Goal: Transaction & Acquisition: Purchase product/service

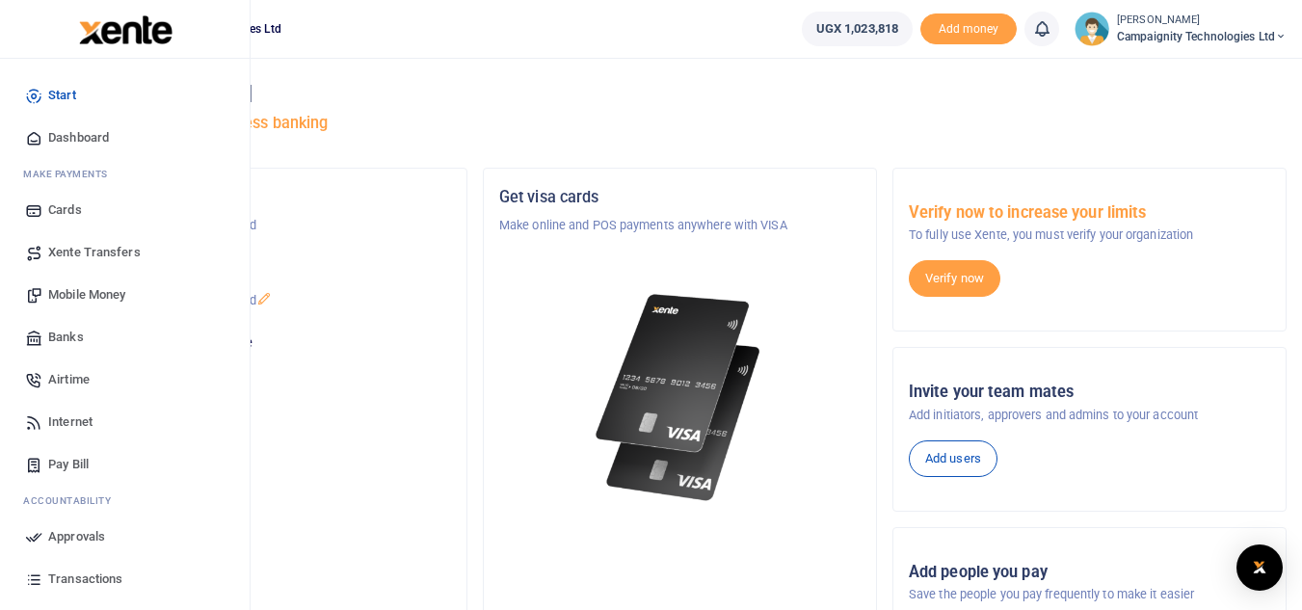
click at [75, 534] on span "Approvals" at bounding box center [76, 536] width 57 height 19
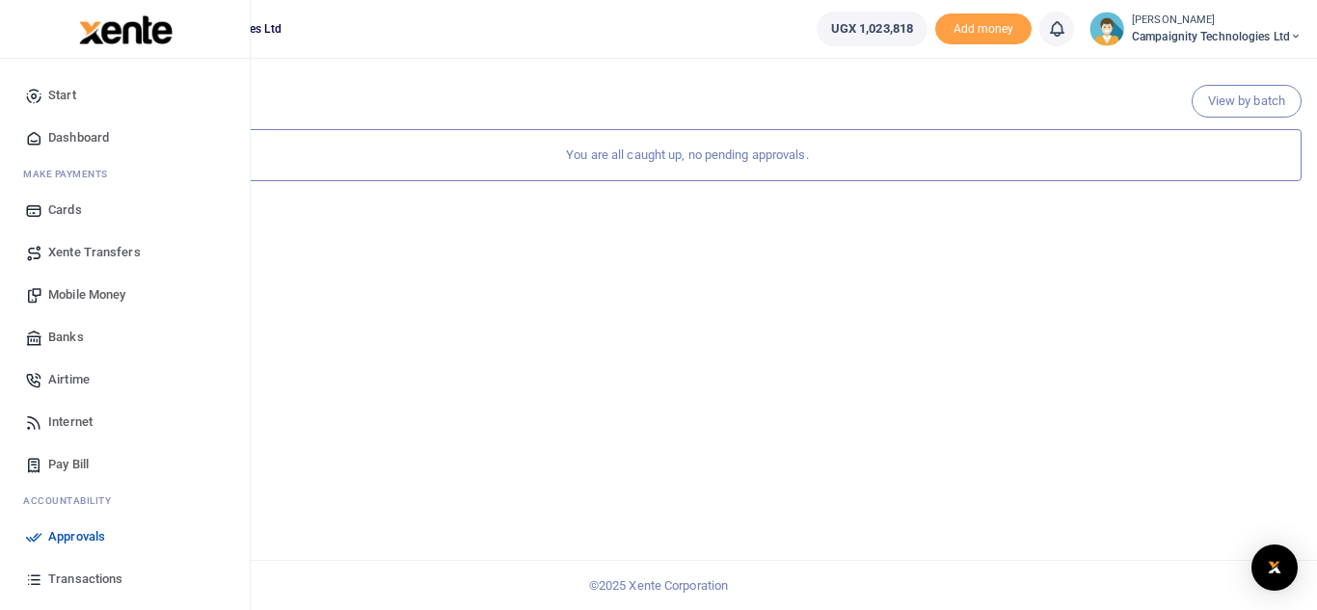
click at [77, 579] on span "Transactions" at bounding box center [85, 579] width 74 height 19
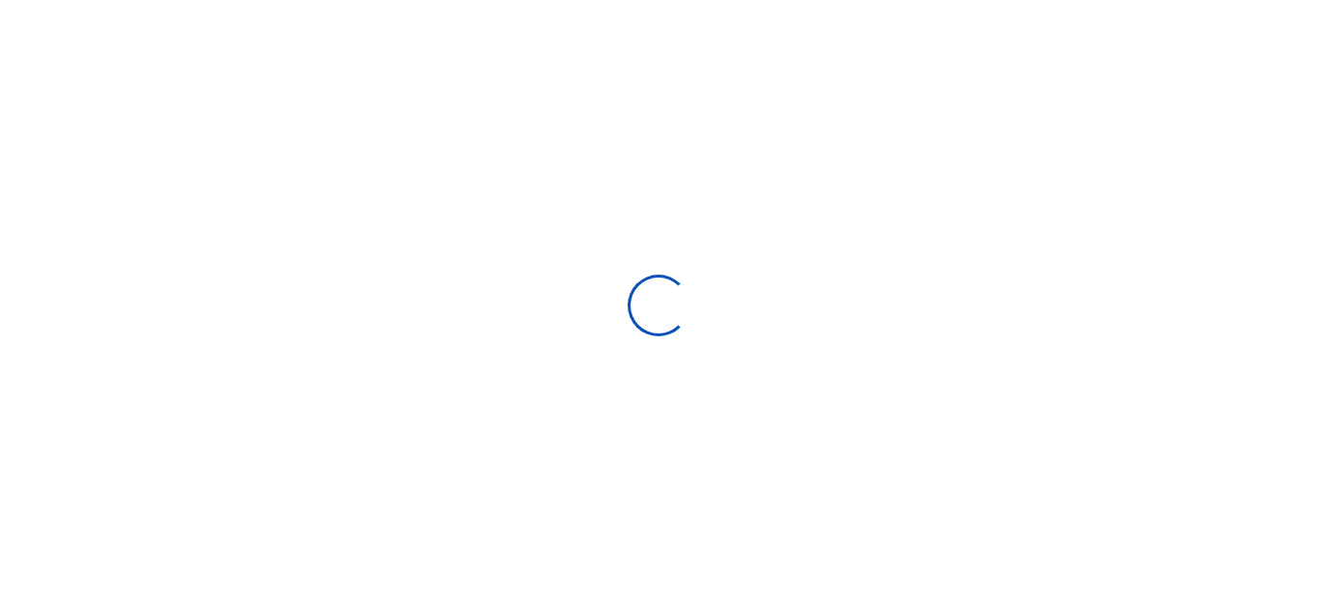
select select
type input "07/22/2025 - 08/20/2025"
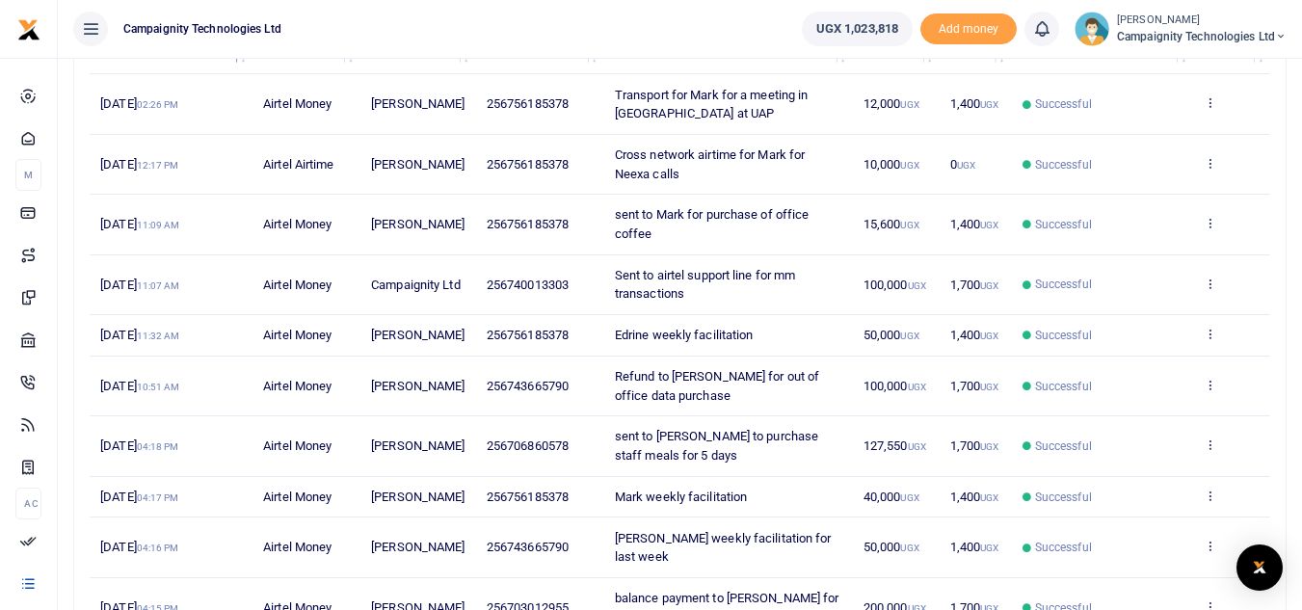
scroll to position [295, 0]
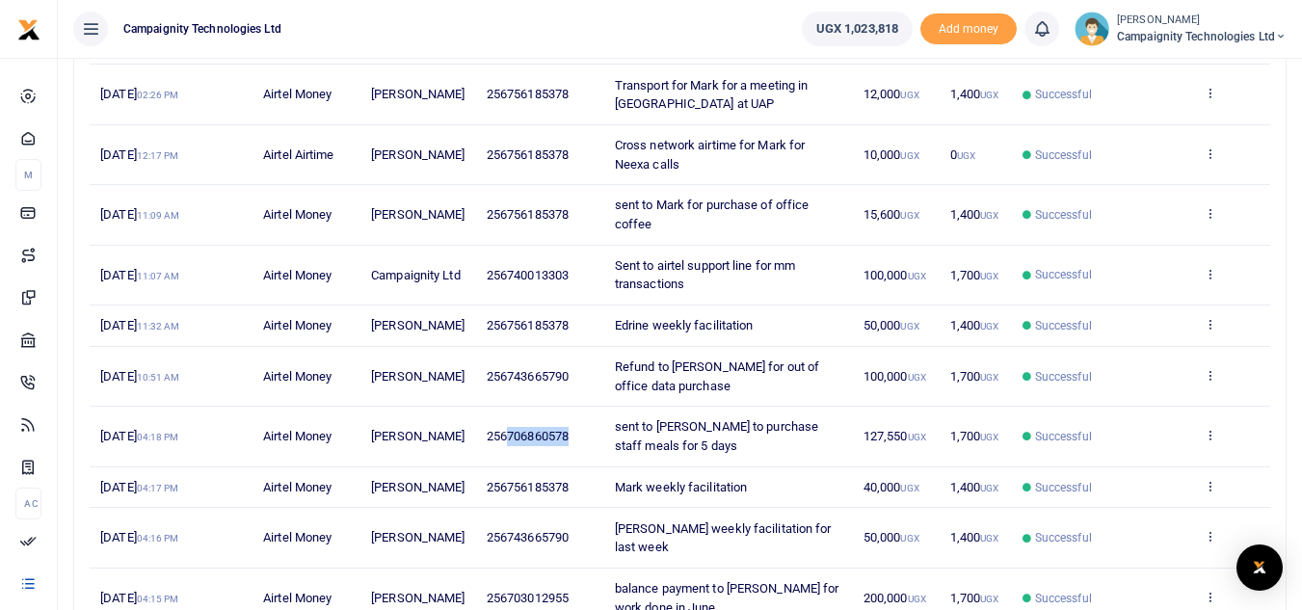
drag, startPoint x: 504, startPoint y: 454, endPoint x: 571, endPoint y: 456, distance: 66.5
click at [571, 456] on td "256706860578" at bounding box center [540, 437] width 128 height 60
copy span "706860578"
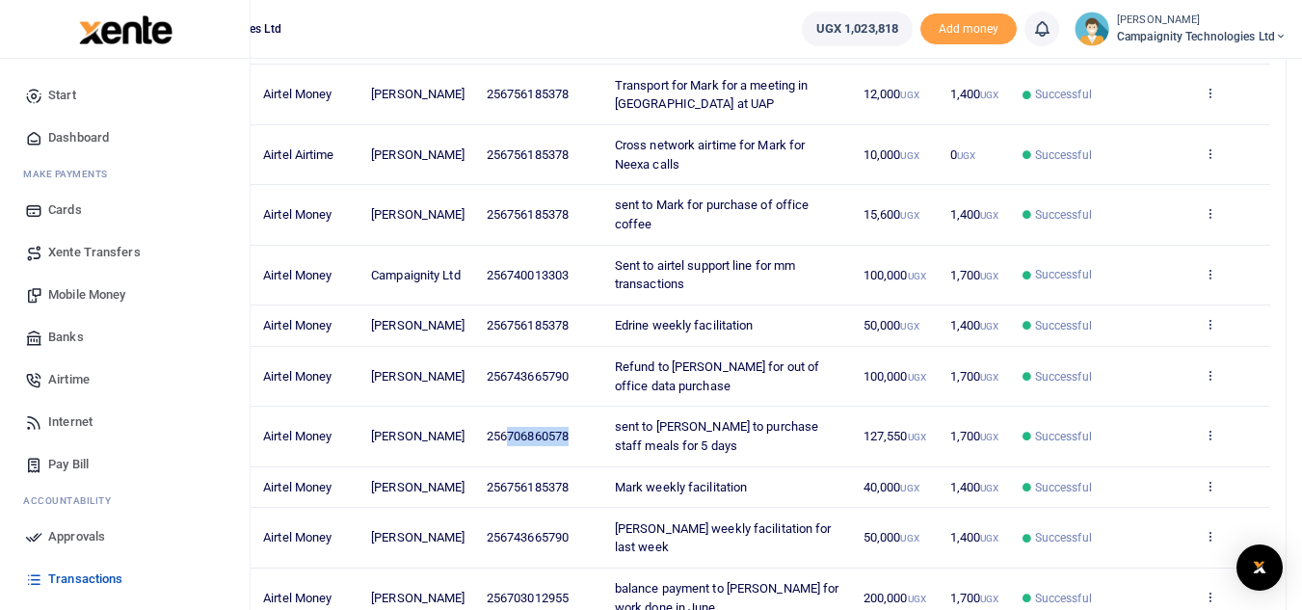
click at [94, 299] on span "Mobile Money" at bounding box center [86, 294] width 77 height 19
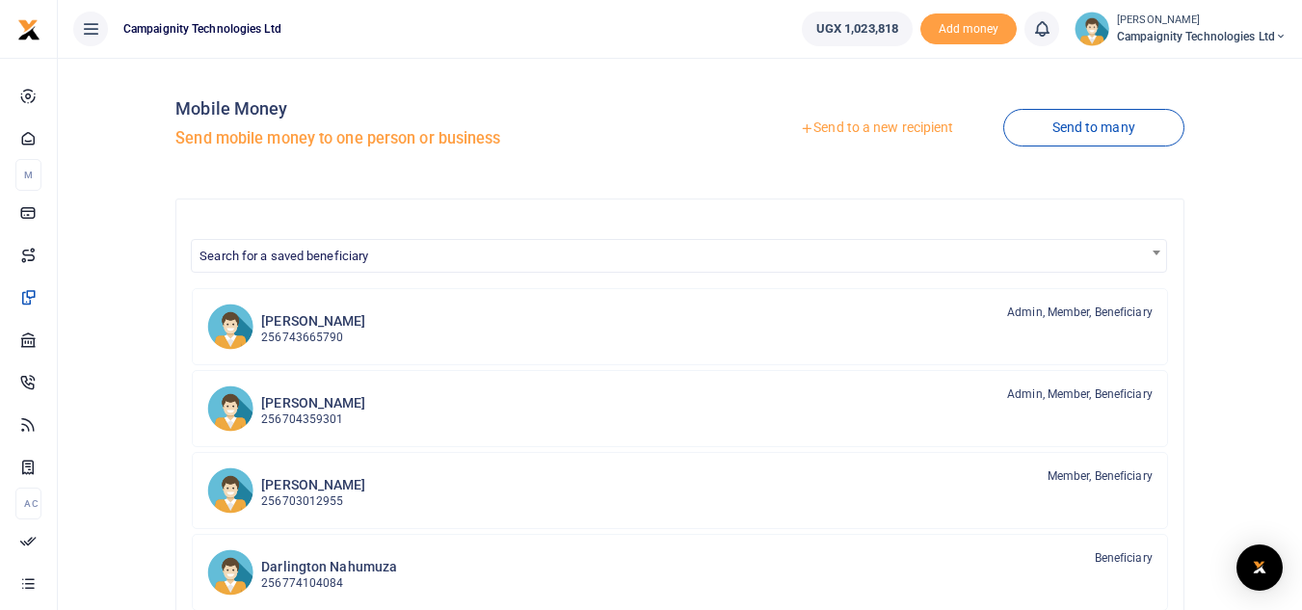
click at [877, 125] on link "Send to a new recipient" at bounding box center [877, 128] width 252 height 35
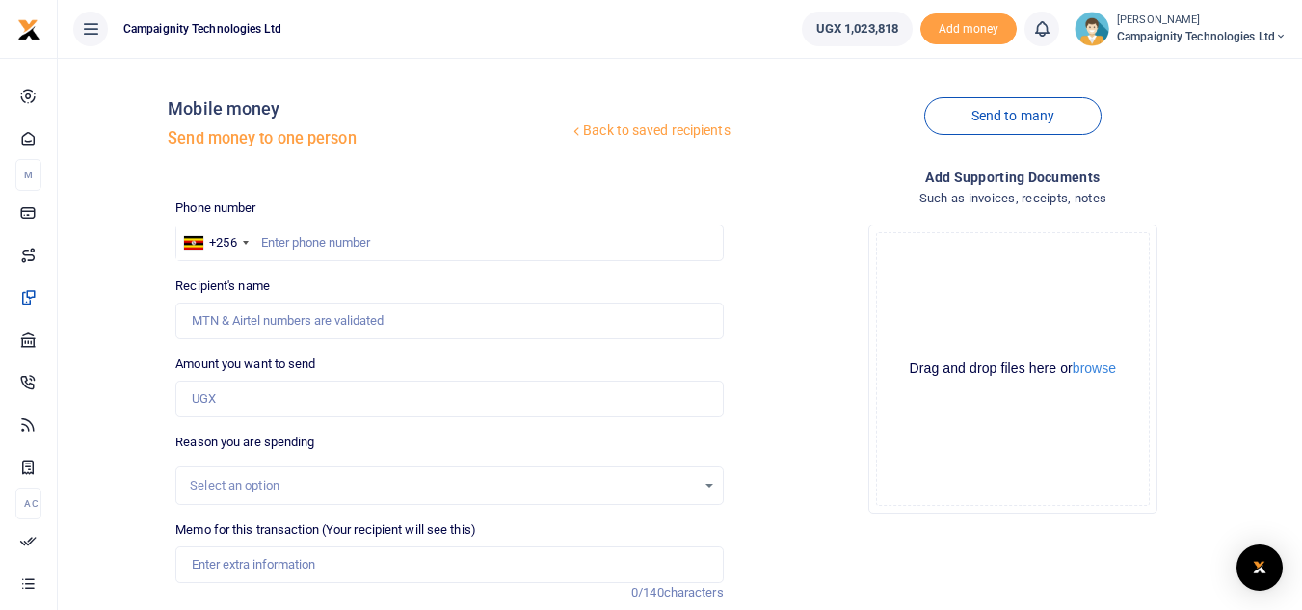
click at [727, 124] on link "Back to saved recipients" at bounding box center [650, 131] width 163 height 35
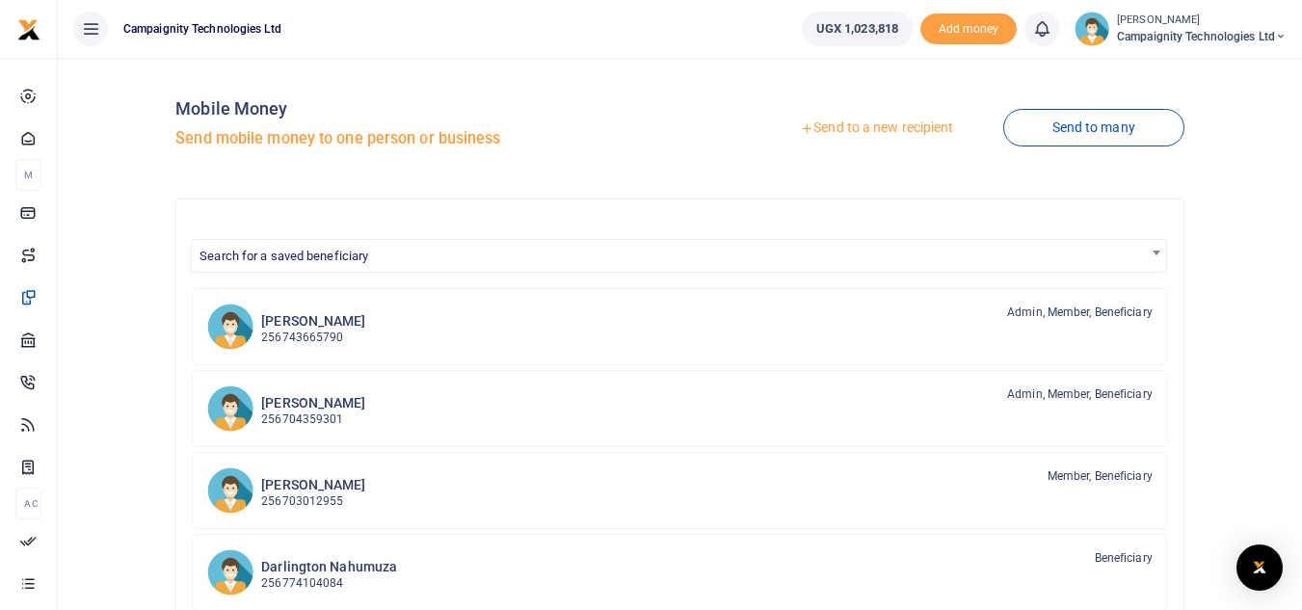
click at [878, 127] on link "Send to a new recipient" at bounding box center [877, 128] width 252 height 35
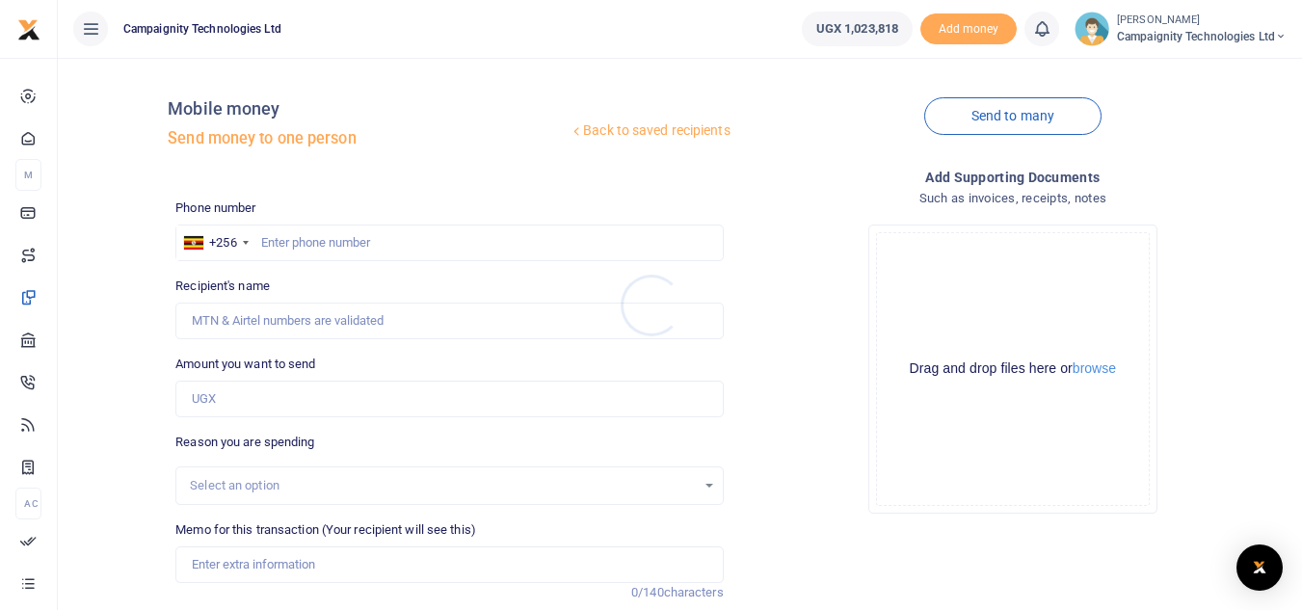
click at [355, 259] on div at bounding box center [651, 305] width 1302 height 610
click at [329, 243] on input "text" at bounding box center [449, 243] width 548 height 37
paste input "706860578"
type input "706860578"
click at [232, 397] on input "Amount you want to send" at bounding box center [449, 399] width 548 height 37
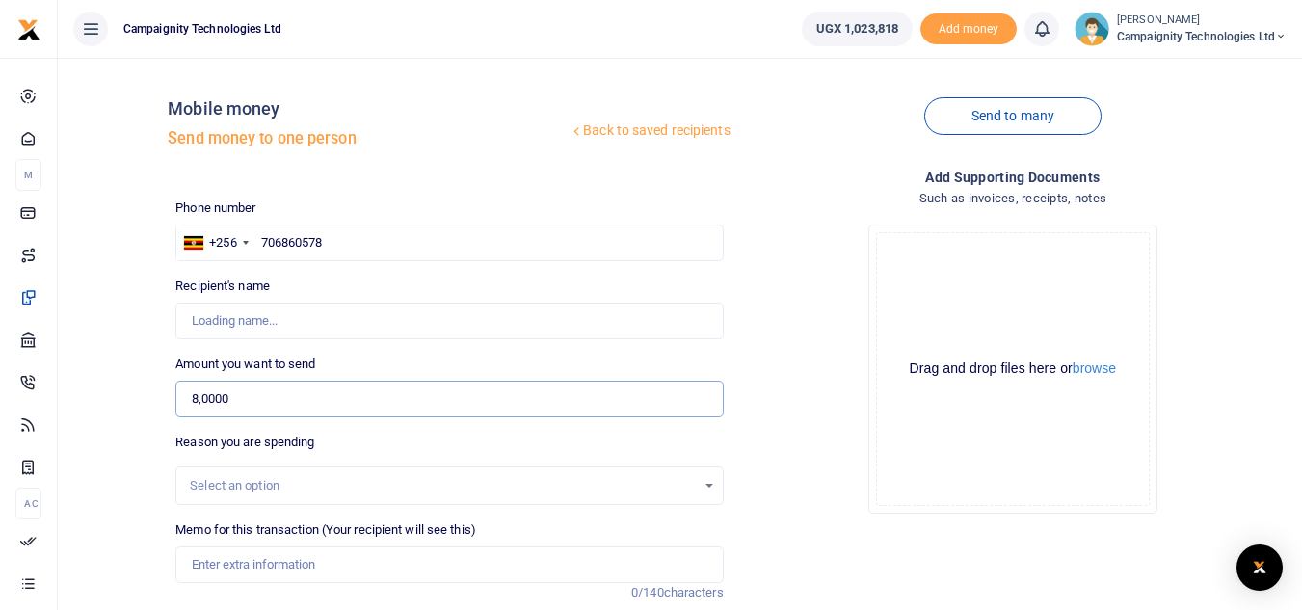
type input "80,000"
type input "Moses Lubinga"
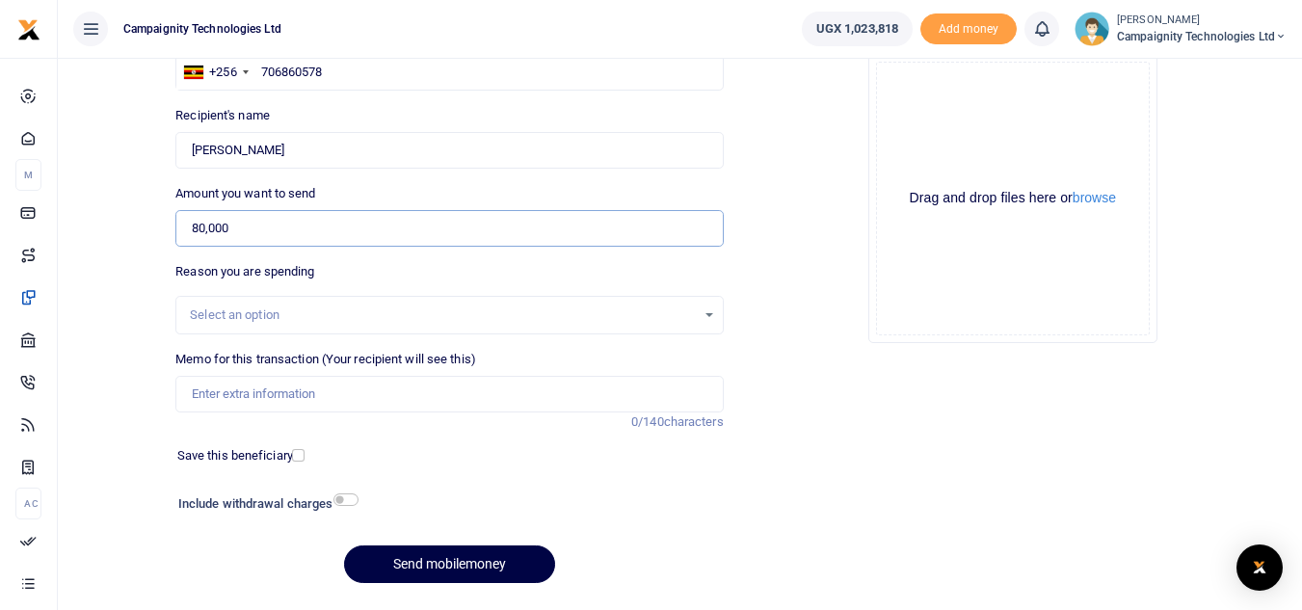
scroll to position [181, 0]
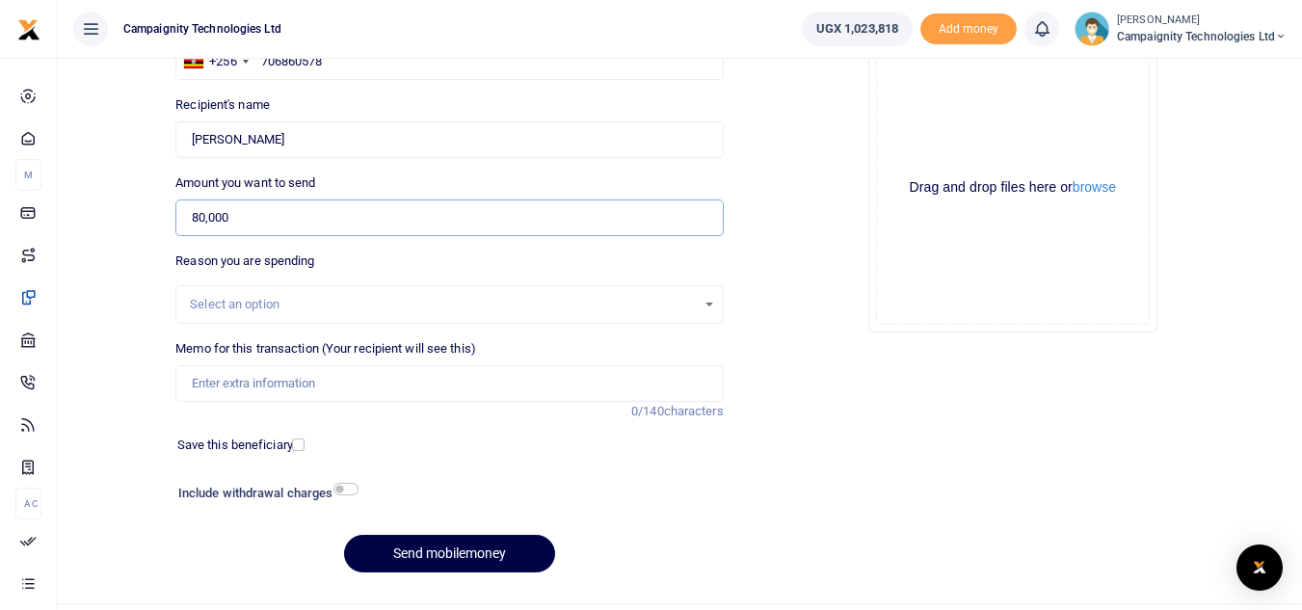
type input "80,000"
click at [352, 388] on input "Memo for this transaction (Your recipient will see this)" at bounding box center [449, 383] width 548 height 37
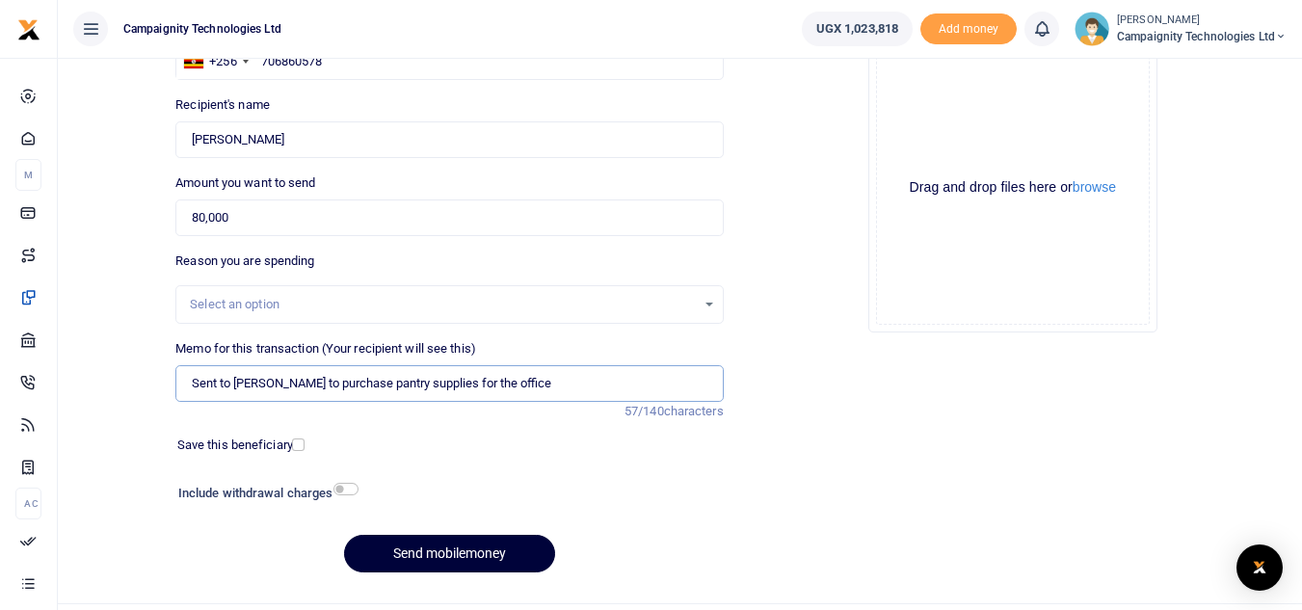
type input "Sent to Sharon to purchase pantry supplies for the office"
click at [439, 553] on button "Send mobilemoney" at bounding box center [449, 554] width 211 height 38
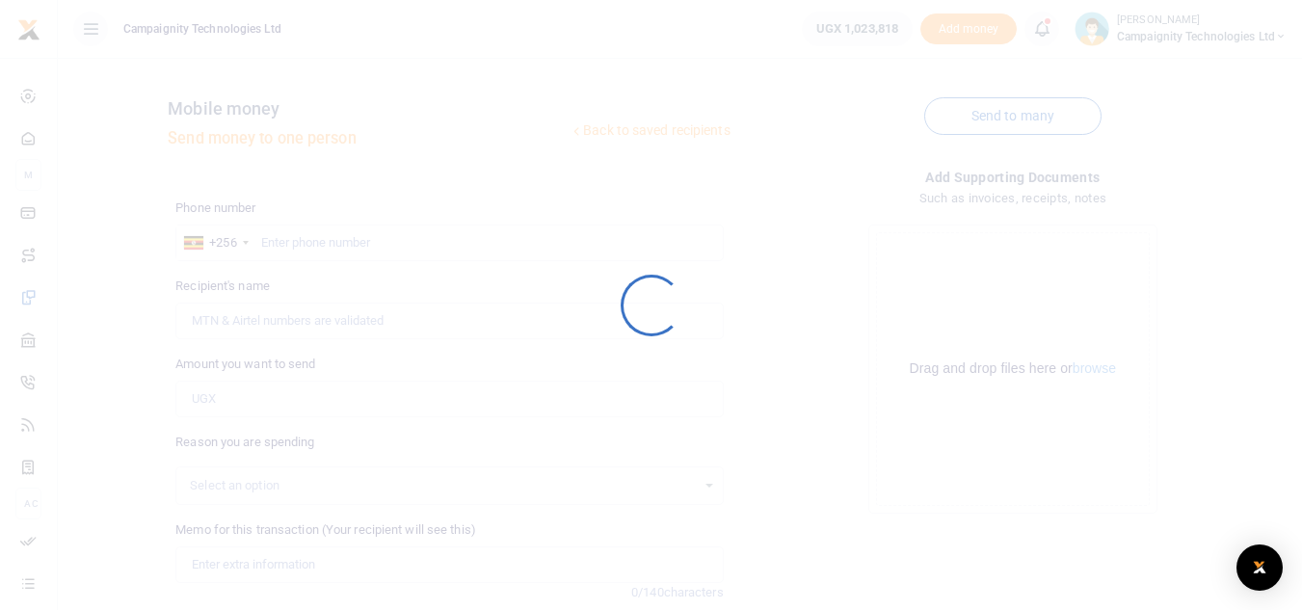
scroll to position [181, 0]
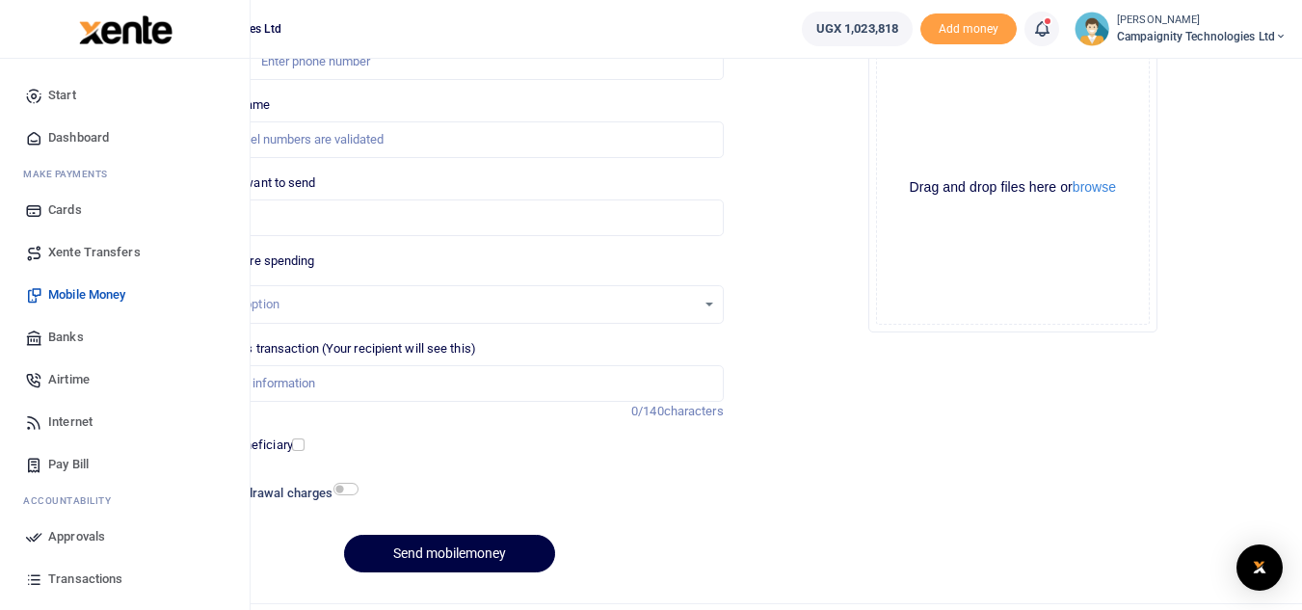
click at [110, 542] on link "Approvals" at bounding box center [124, 537] width 219 height 42
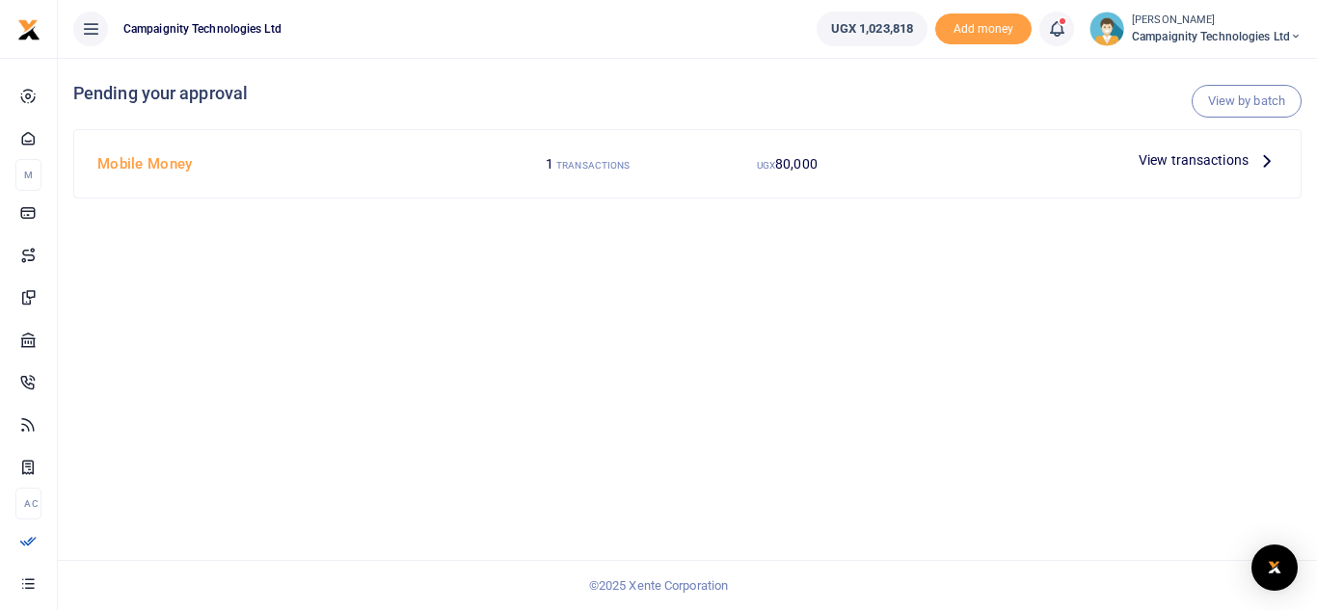
click at [1186, 148] on div "View transactions" at bounding box center [1208, 160] width 154 height 29
click at [1195, 154] on span "View transactions" at bounding box center [1193, 159] width 110 height 21
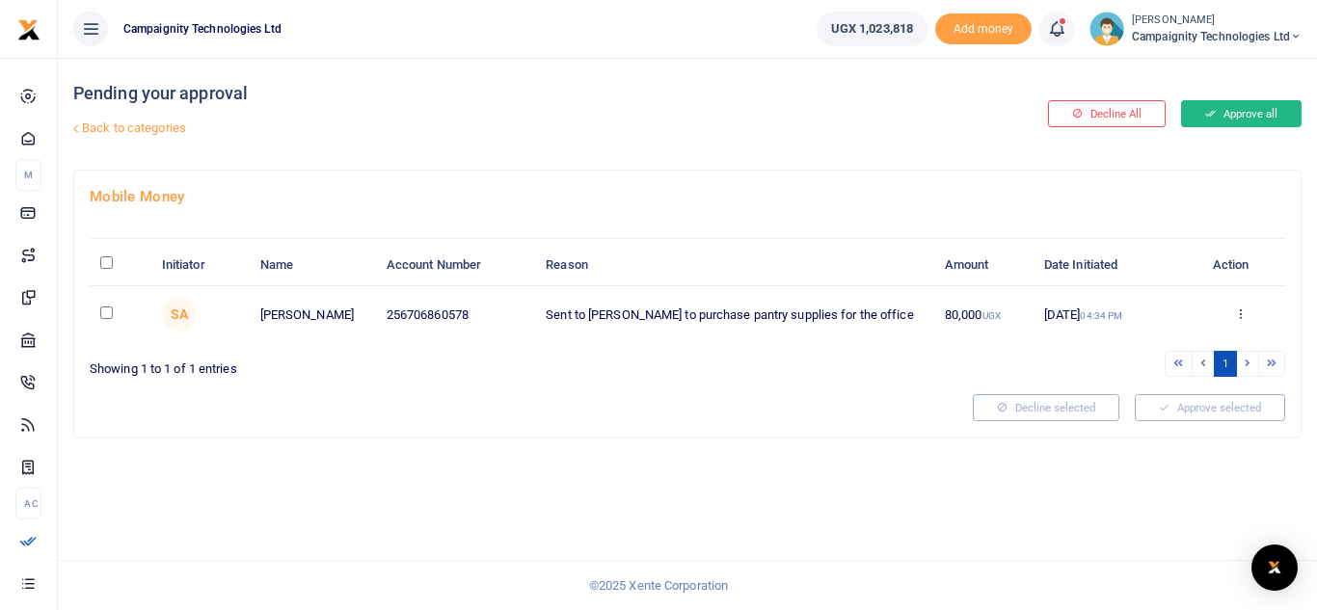
click at [1260, 117] on button "Approve all" at bounding box center [1241, 113] width 120 height 27
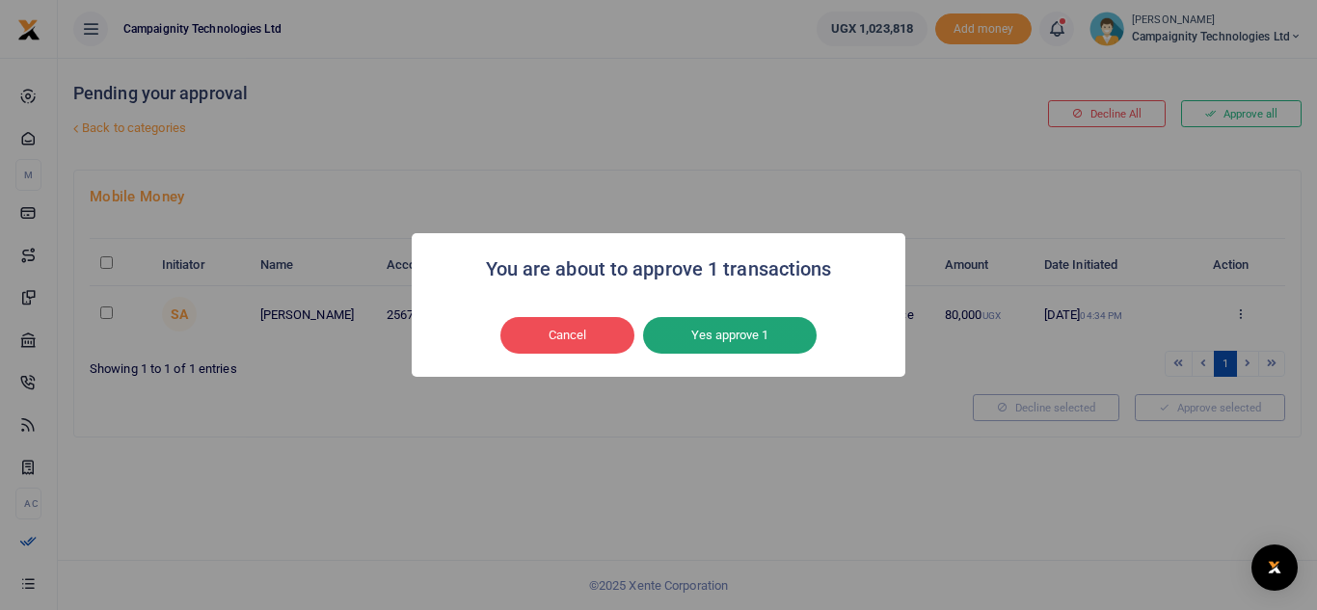
click at [751, 333] on button "Yes approve 1" at bounding box center [730, 335] width 174 height 37
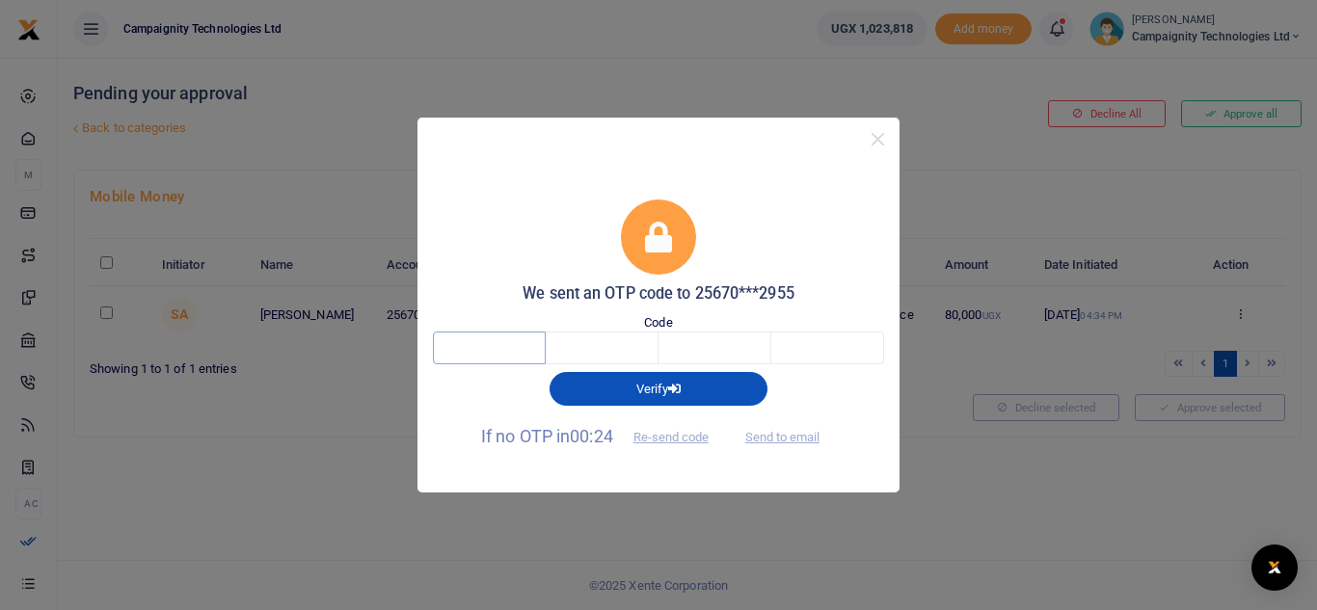
click at [512, 335] on input "text" at bounding box center [489, 348] width 113 height 33
type input "3"
type input "5"
type input "3"
